Goal: Contribute content

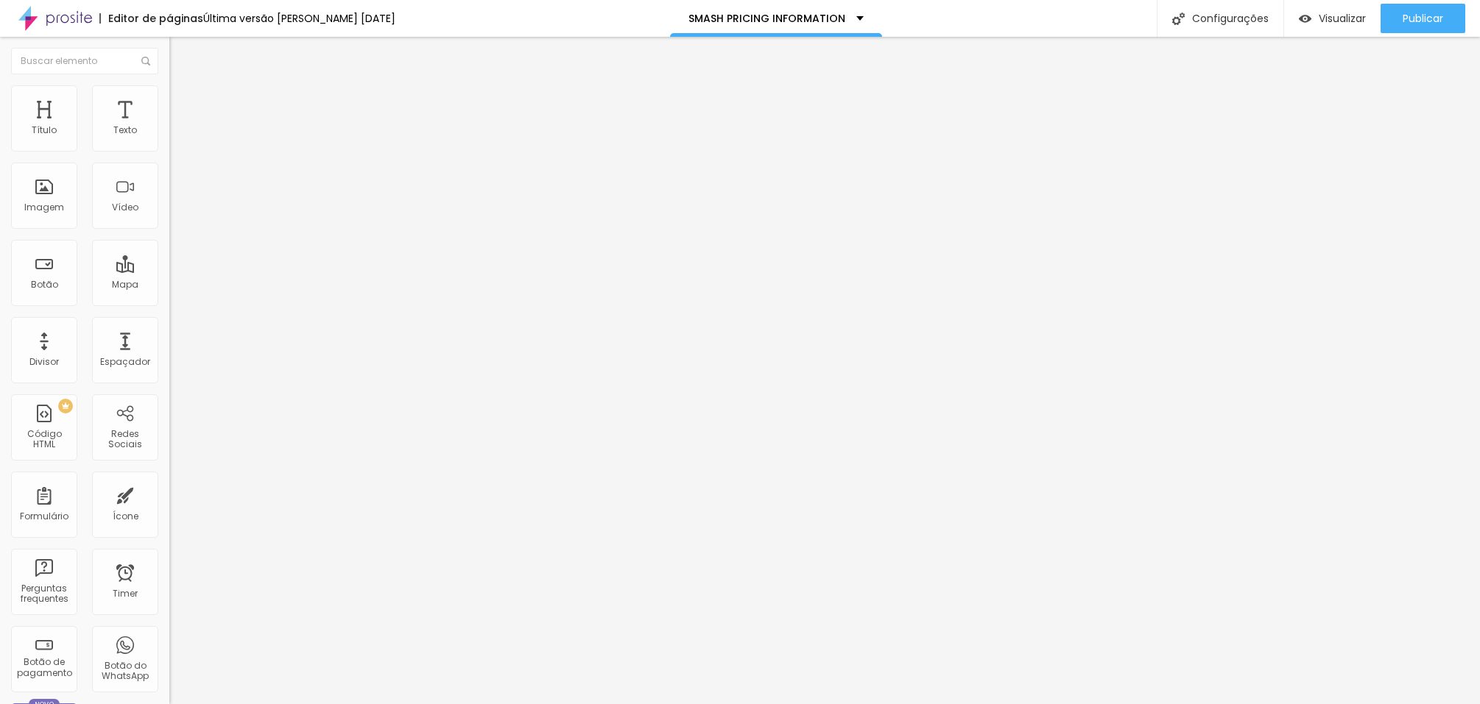
click at [175, 137] on icon "button" at bounding box center [179, 132] width 9 height 9
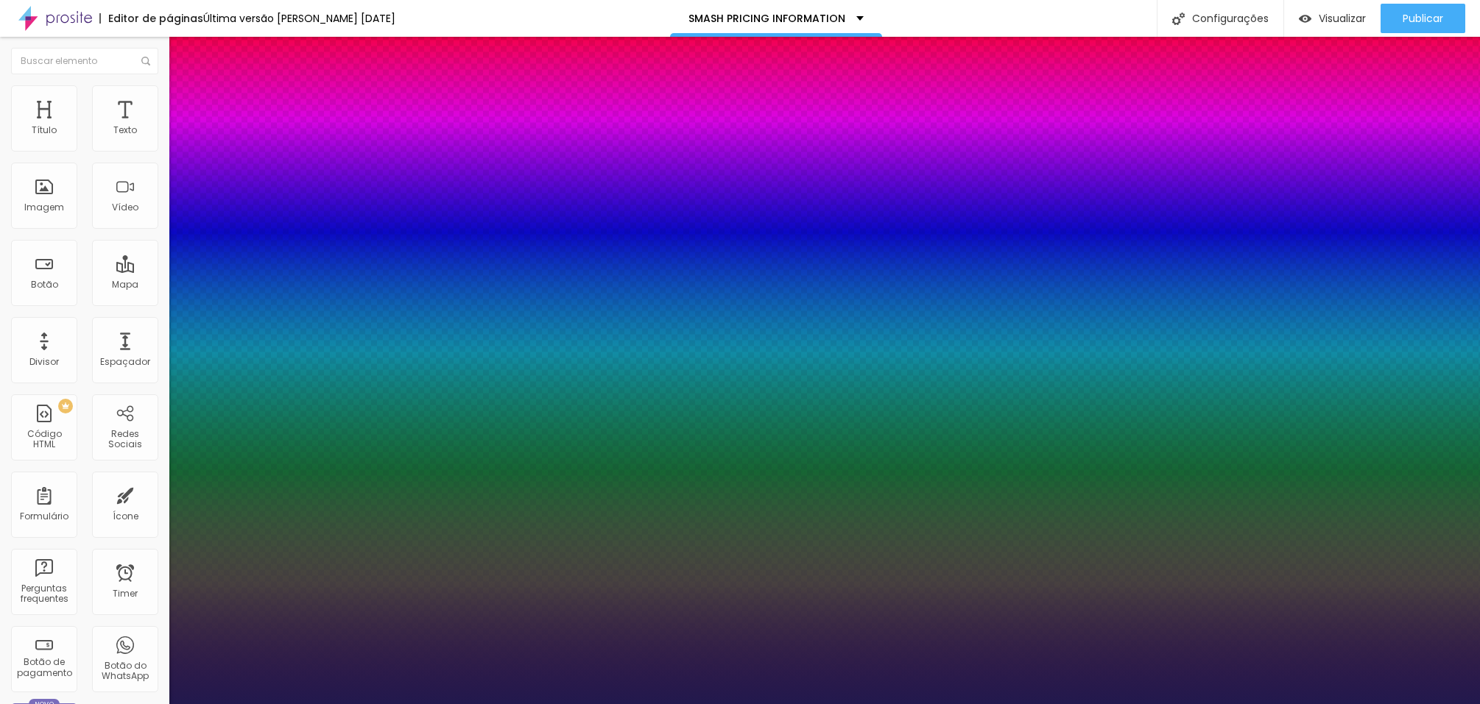
type input "1"
type input "20"
type input "1"
type input "22"
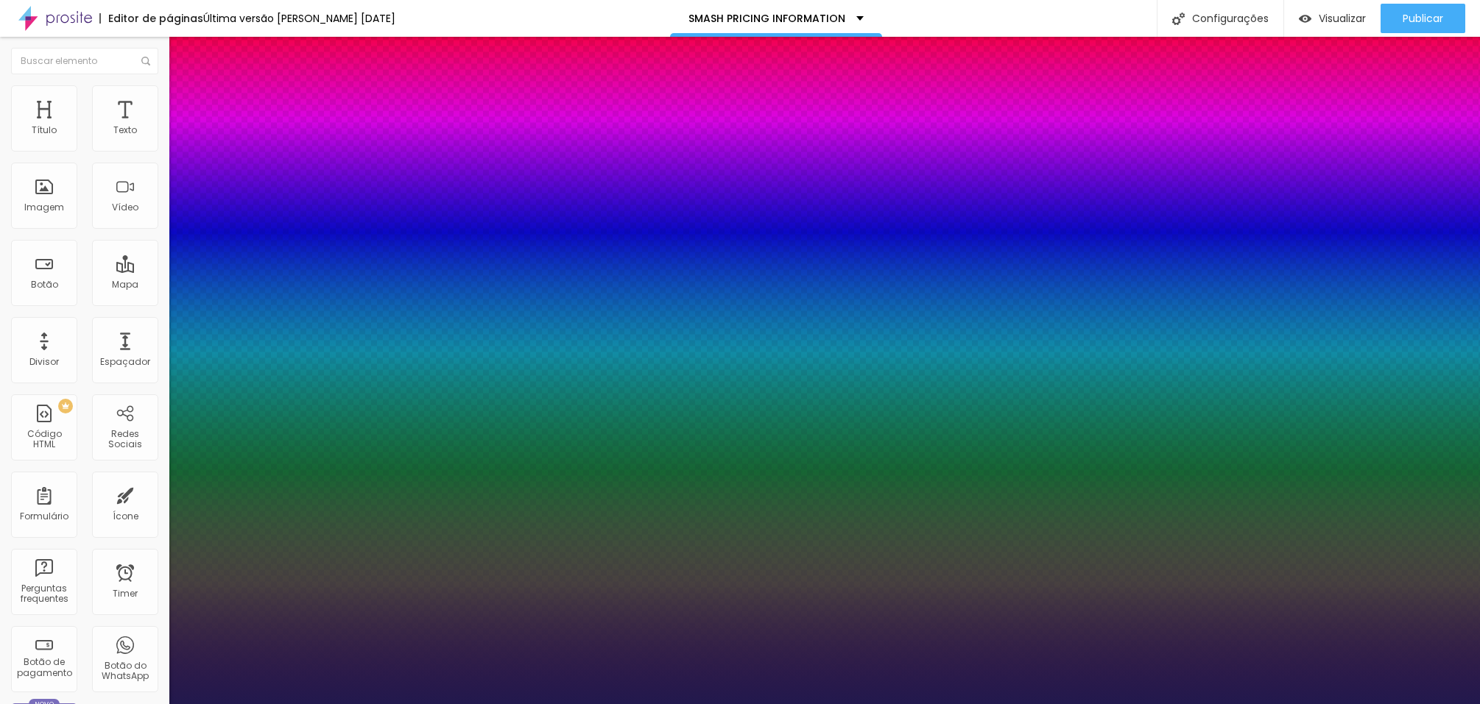
type input "22"
type input "1"
type input "23"
type input "1"
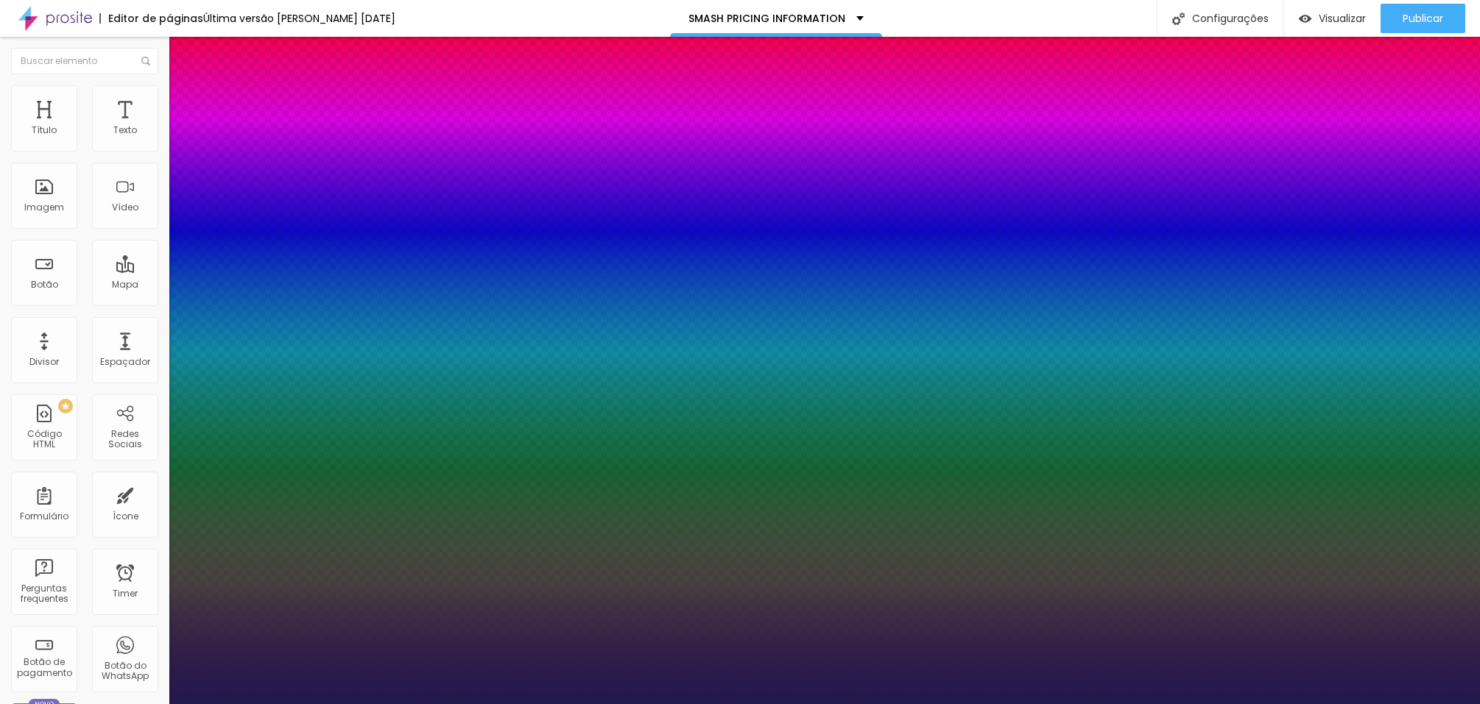
type input "24"
type input "1"
type input "25"
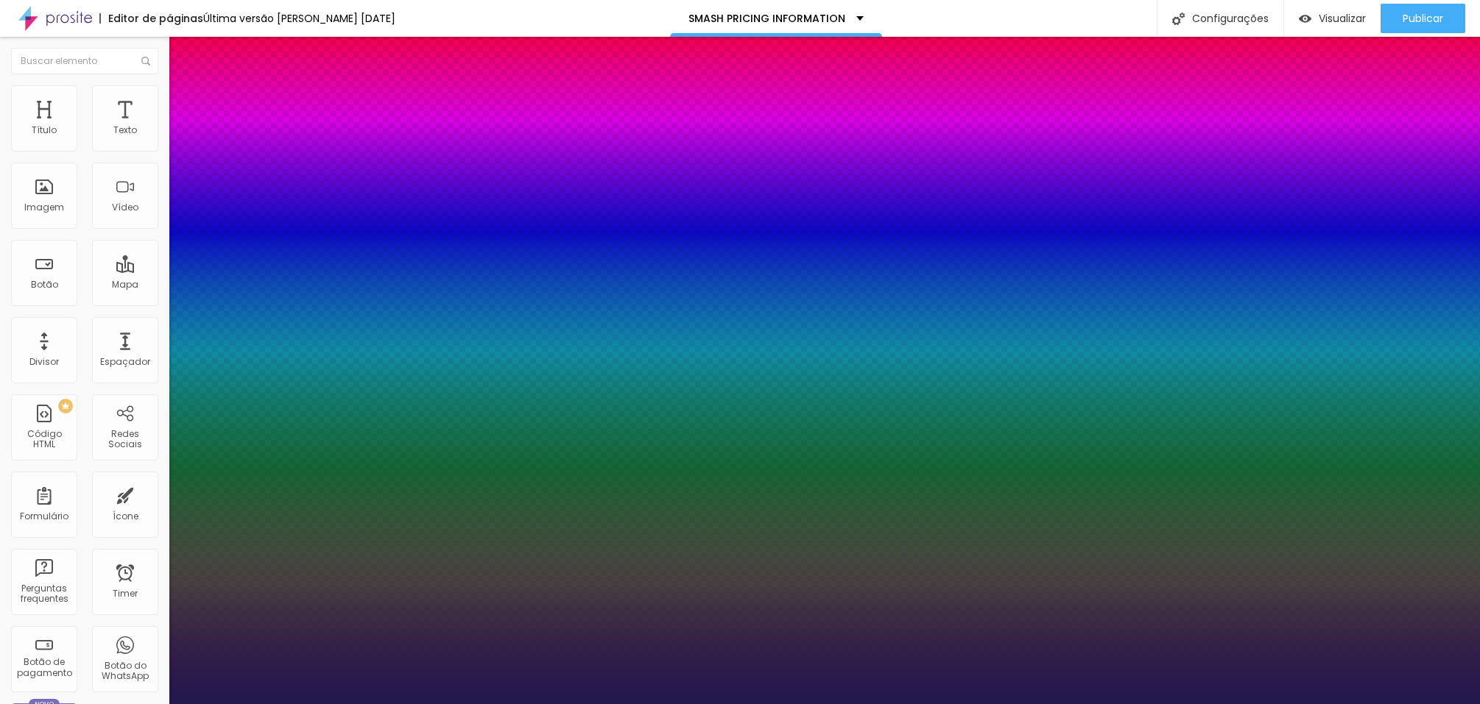
type input "1"
type input "26"
type input "1"
type input "25"
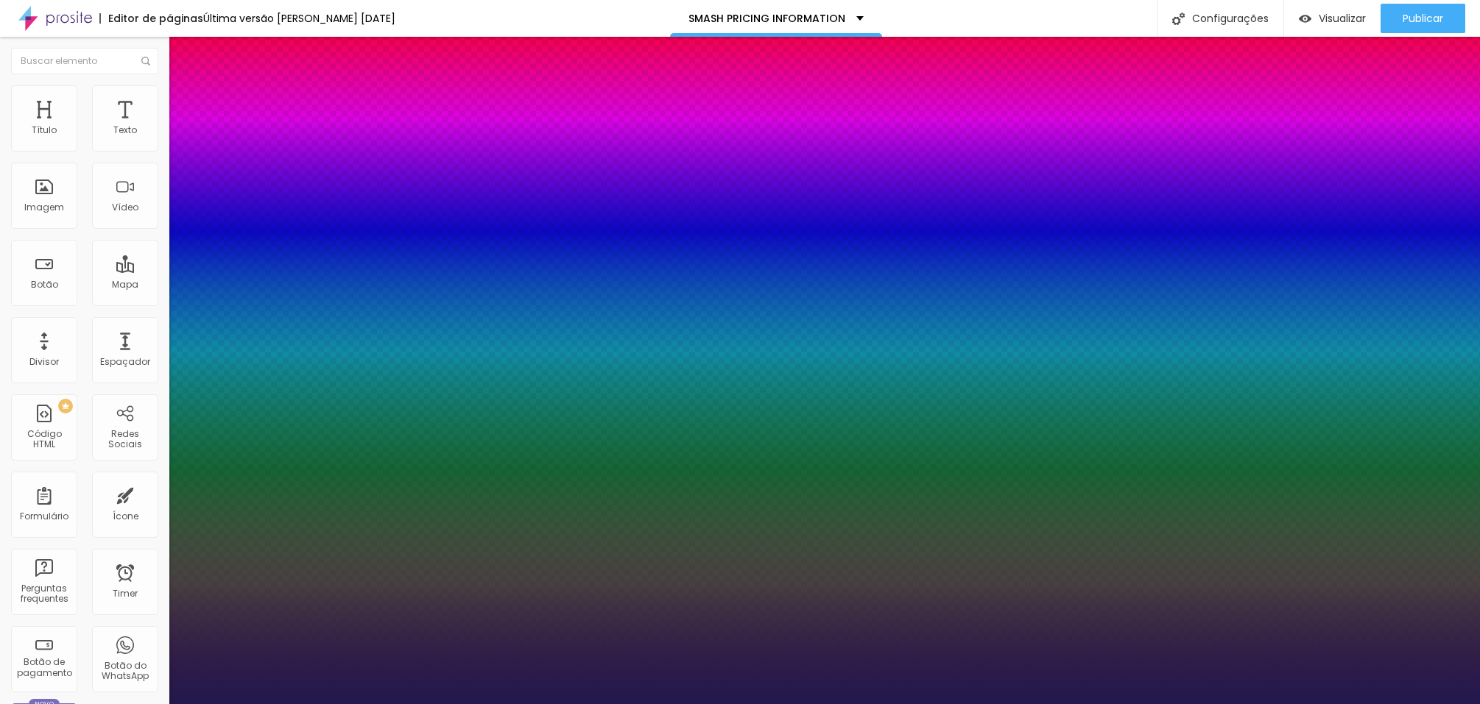
type input "25"
type input "1"
type input "25"
type input "1"
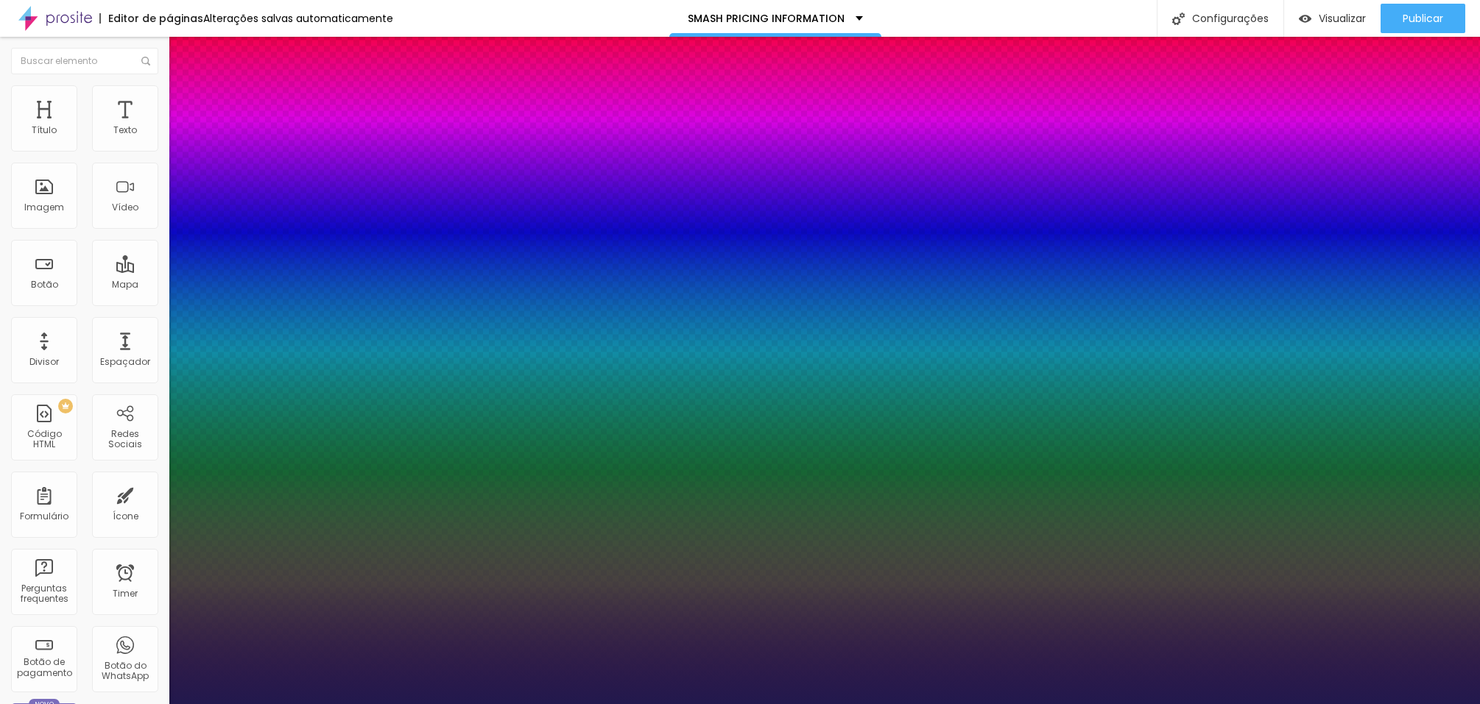
click at [734, 704] on div at bounding box center [740, 704] width 1480 height 0
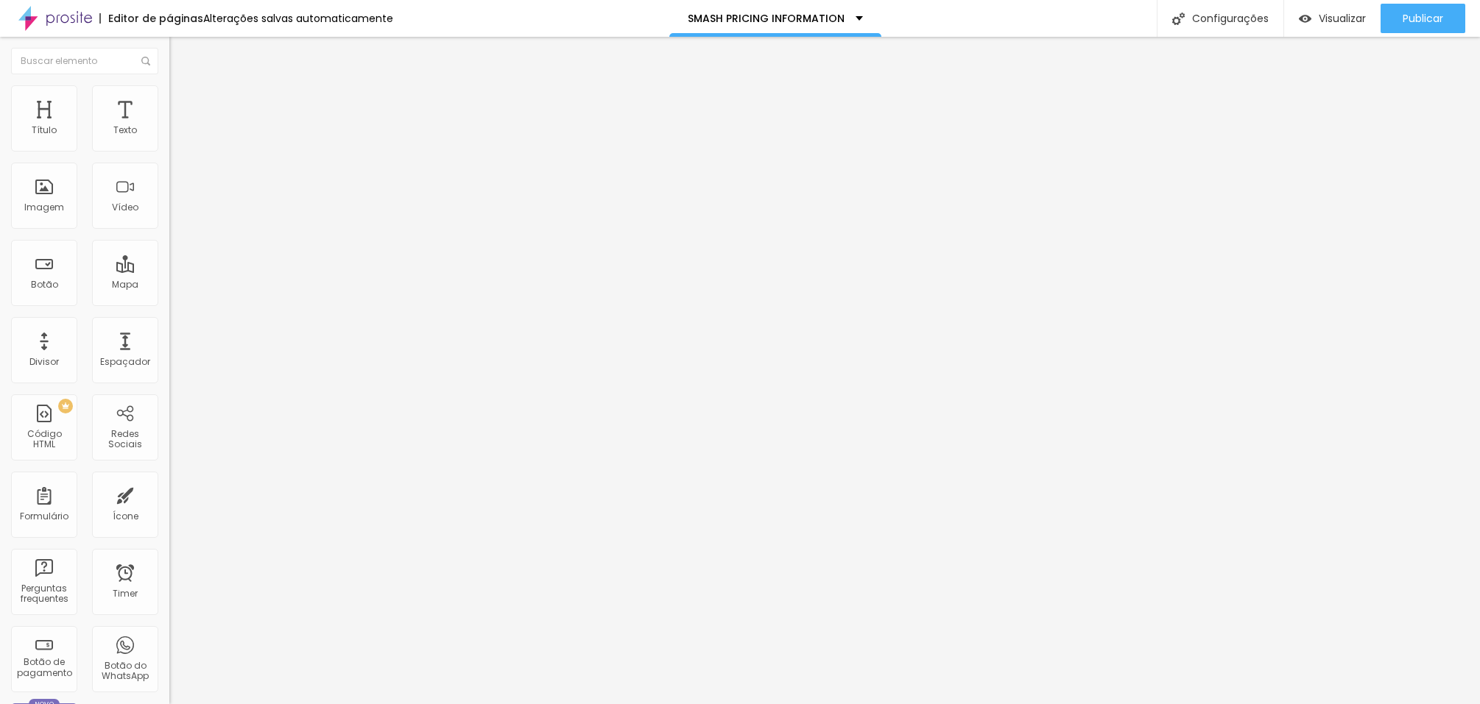
click at [169, 141] on button "button" at bounding box center [179, 133] width 21 height 15
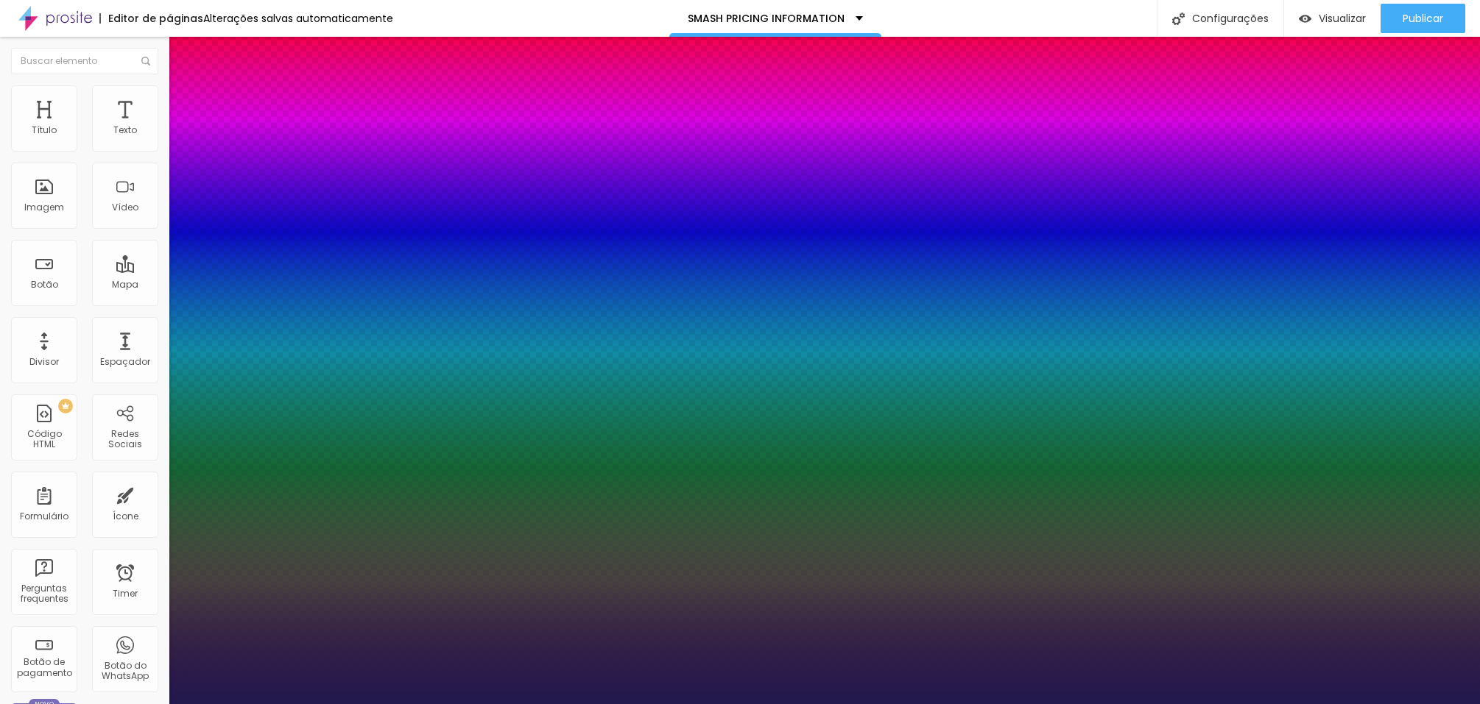
type input "1"
type input "26"
type input "1"
type input "27"
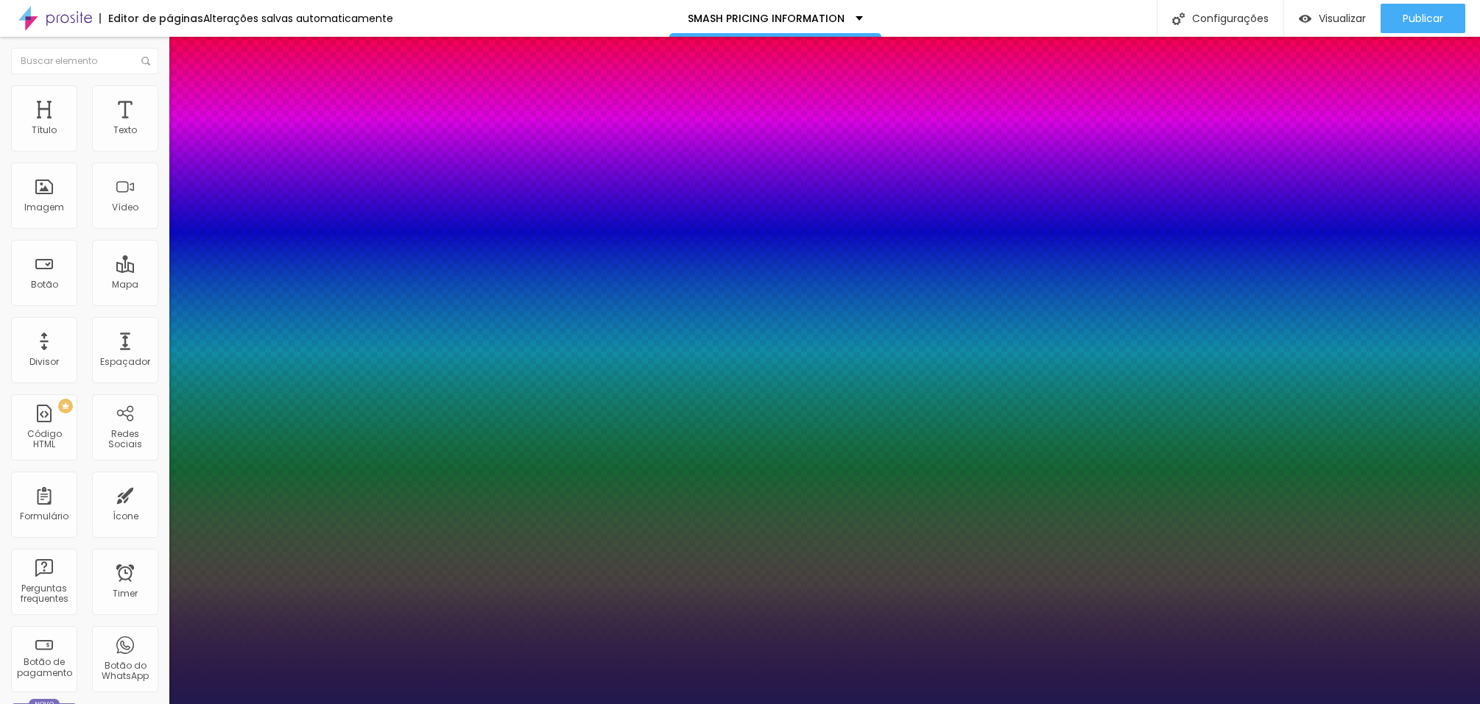
type input "27"
type input "1"
type input "28"
type input "1"
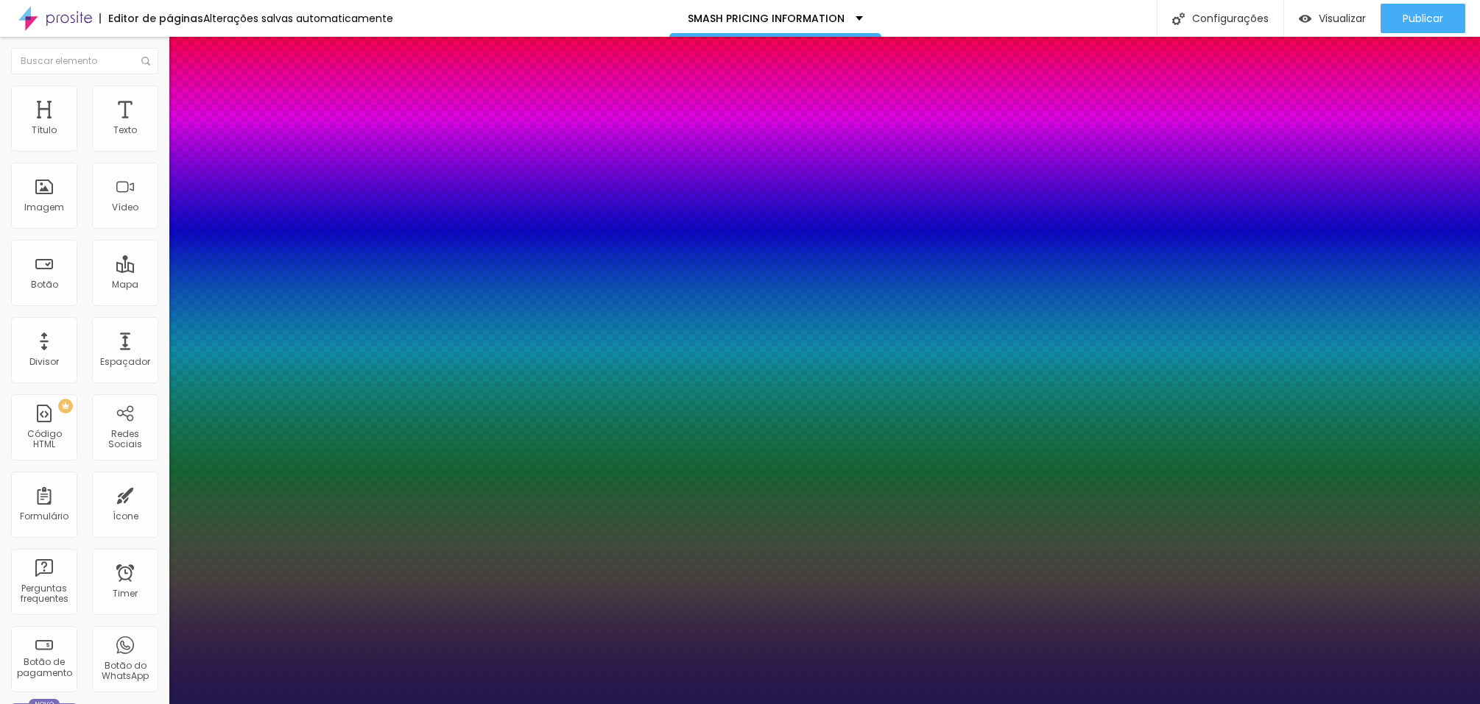
type input "29"
type input "1"
type input "29"
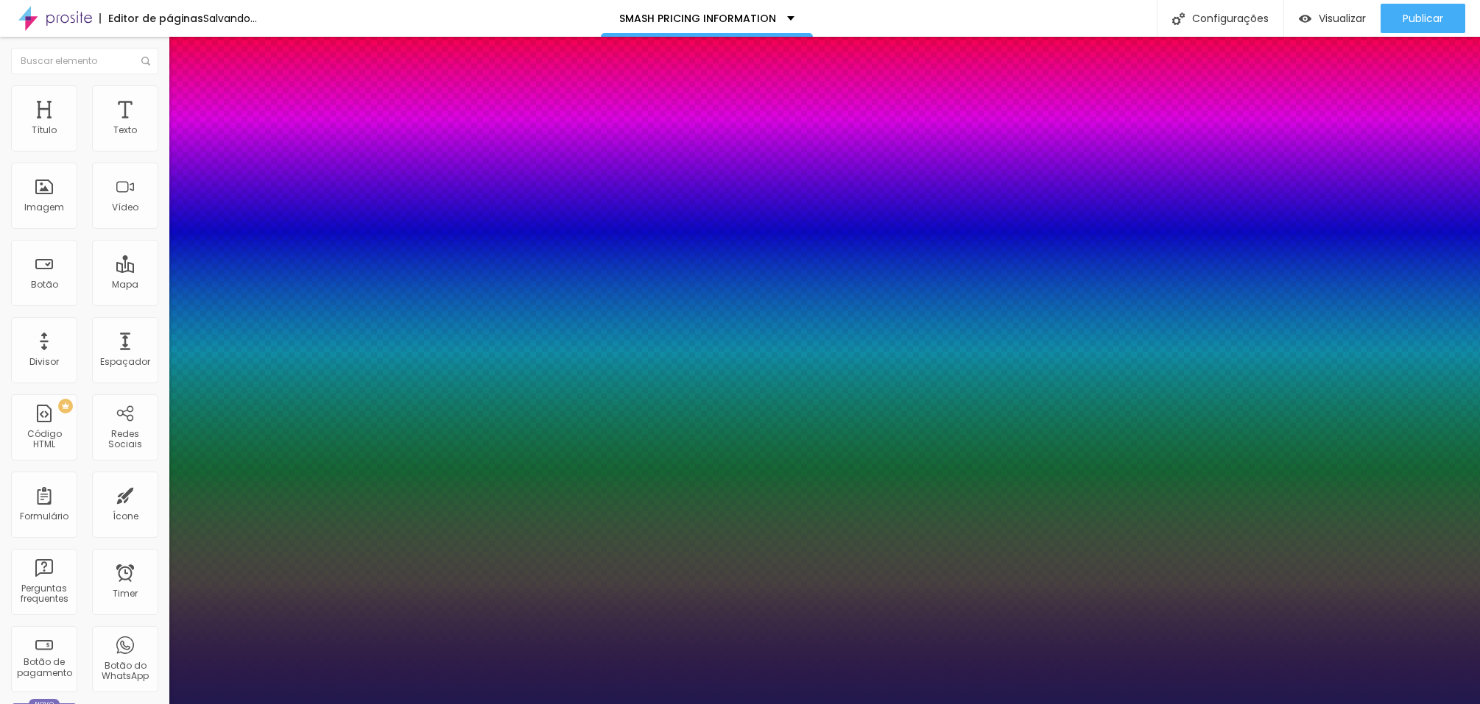
type input "1"
click at [1270, 704] on div at bounding box center [740, 704] width 1480 height 0
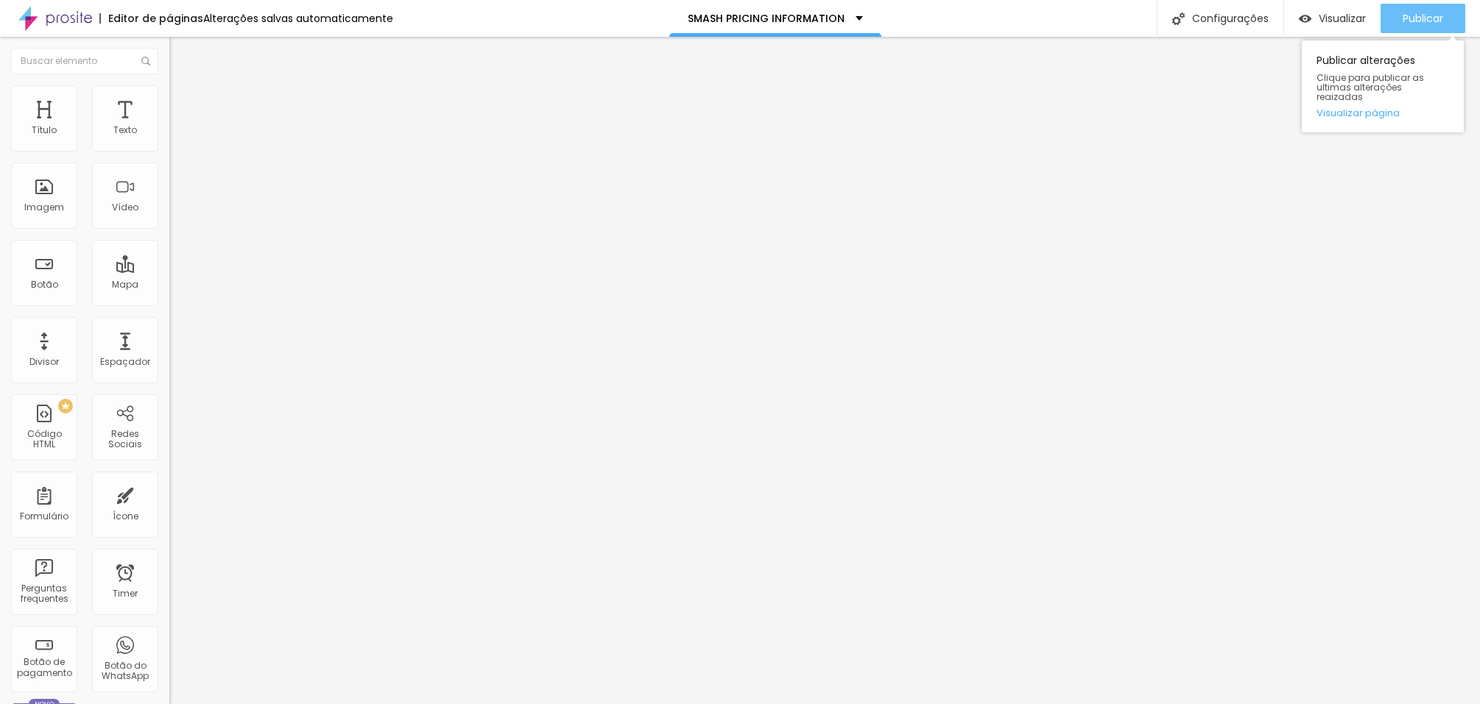
click at [1420, 26] on div "Publicar" at bounding box center [1422, 18] width 40 height 29
click at [1411, 15] on span "Publicar" at bounding box center [1422, 19] width 40 height 12
click at [1427, 22] on span "Publicar" at bounding box center [1422, 19] width 40 height 12
click at [1414, 21] on span "Publicar" at bounding box center [1422, 19] width 40 height 12
